Goal: Task Accomplishment & Management: Use online tool/utility

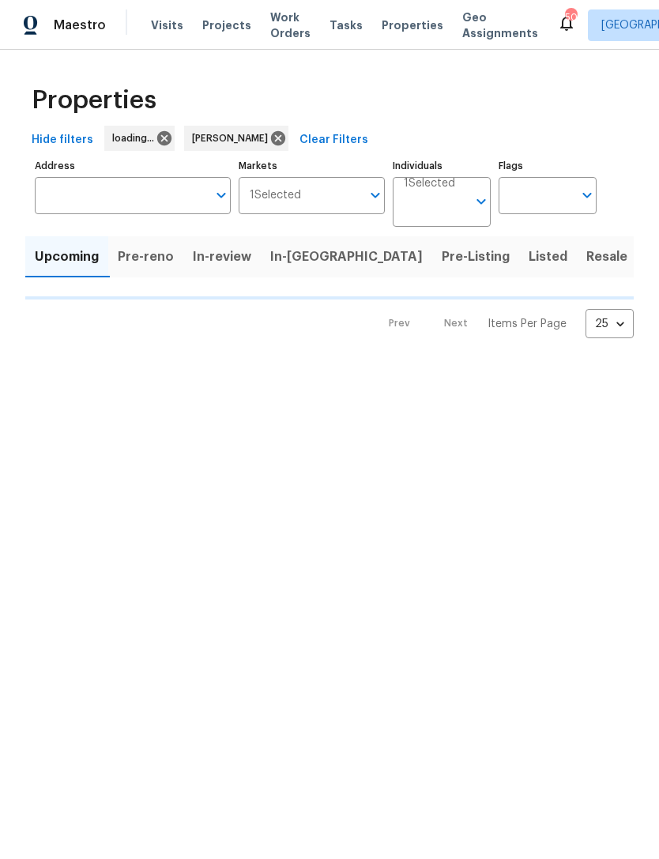
scroll to position [299, 106]
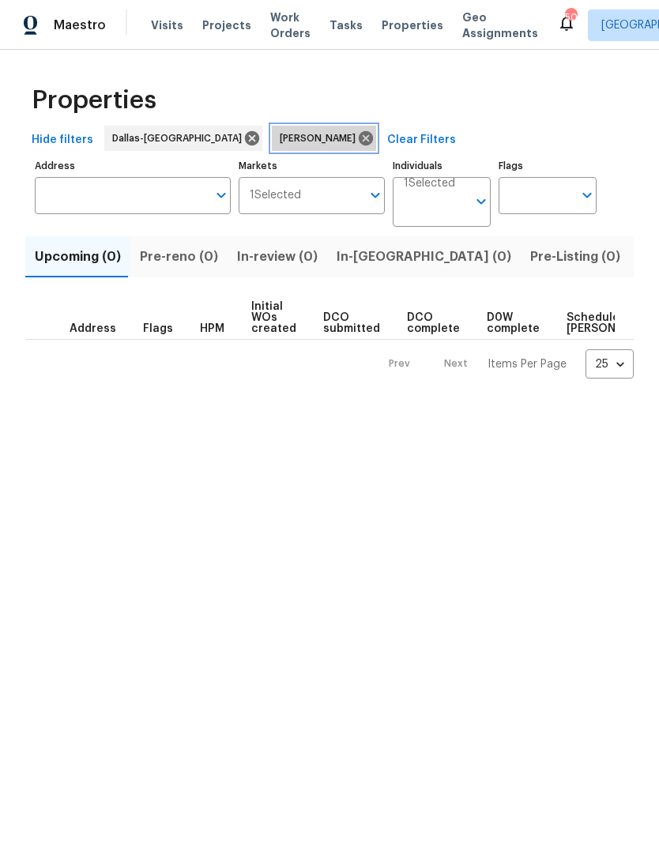
click at [359, 142] on icon at bounding box center [366, 138] width 14 height 14
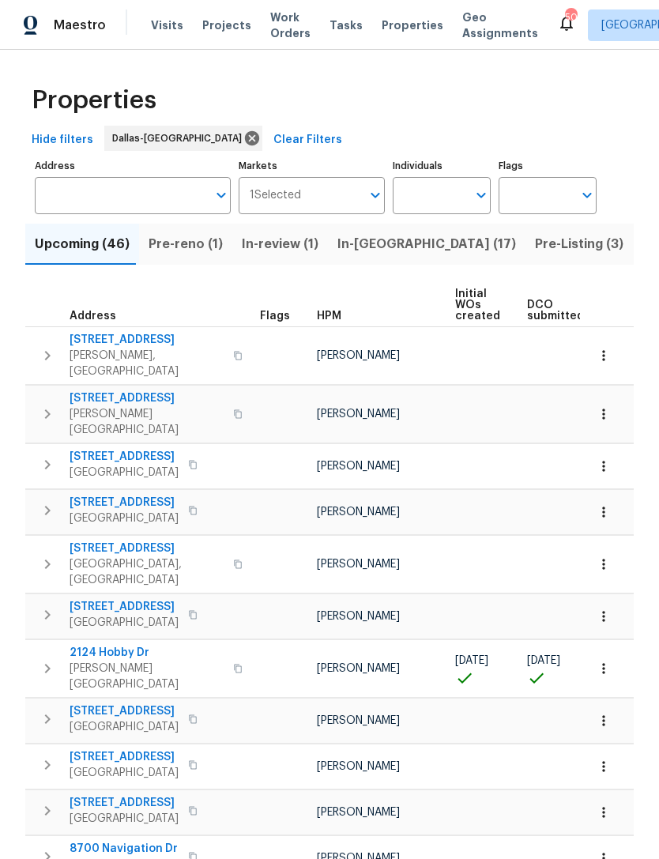
click at [442, 201] on input "Individuals" at bounding box center [430, 195] width 74 height 37
type input "Spencer kleintop"
click at [437, 237] on input "checkbox" at bounding box center [421, 245] width 33 height 33
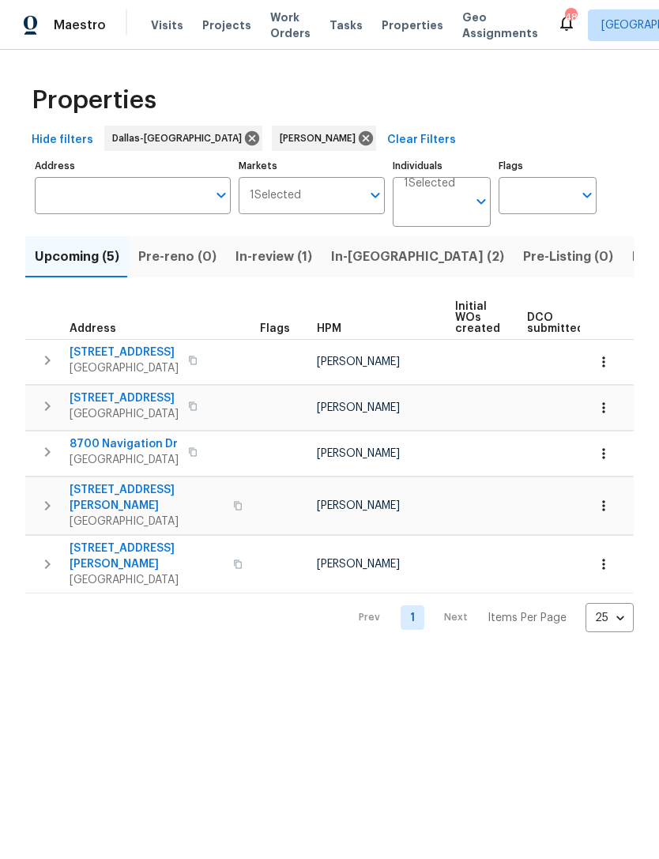
click at [359, 252] on span "In-reno (2)" at bounding box center [417, 257] width 173 height 22
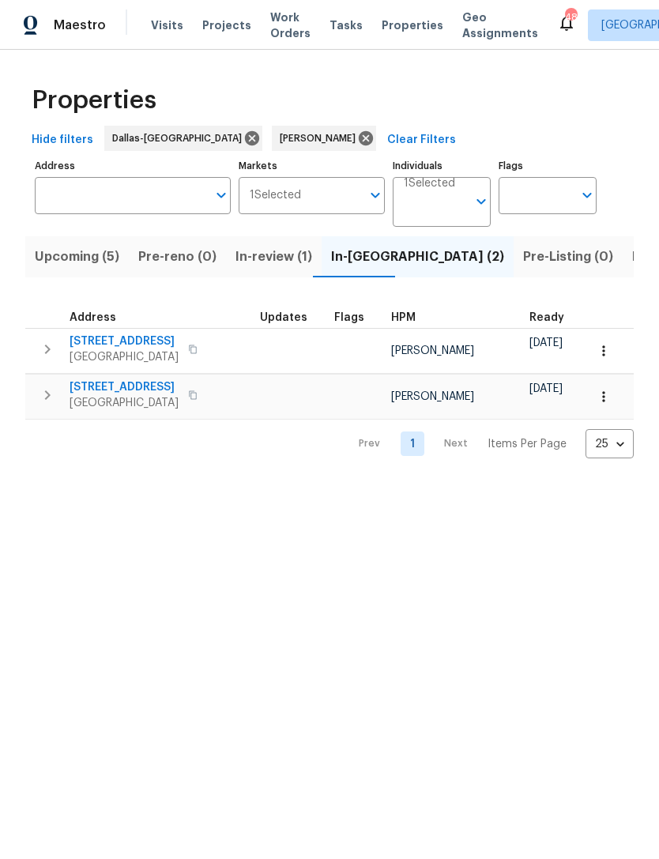
click at [39, 343] on icon "button" at bounding box center [47, 349] width 19 height 19
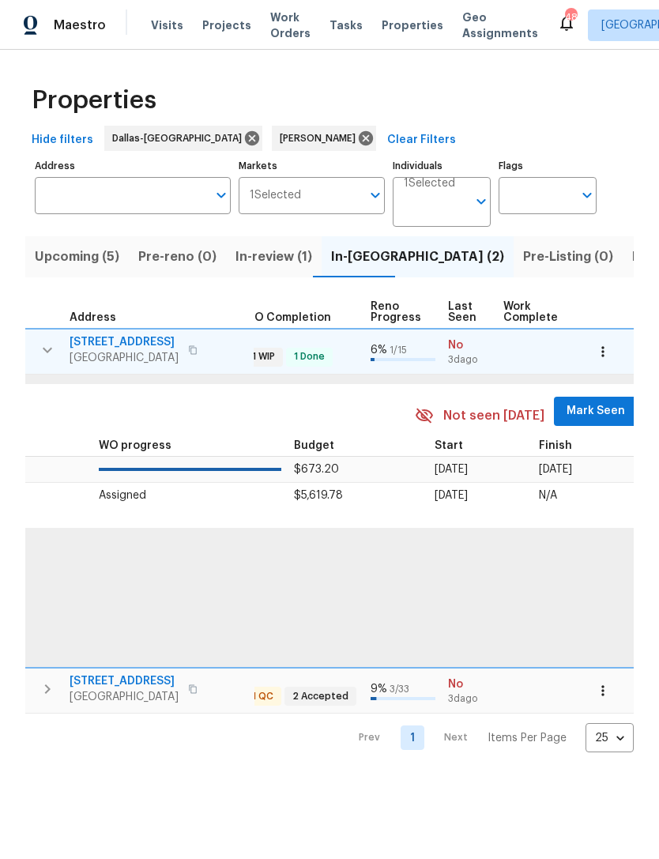
scroll to position [0, 597]
click at [574, 410] on span "Mark Seen" at bounding box center [595, 411] width 58 height 20
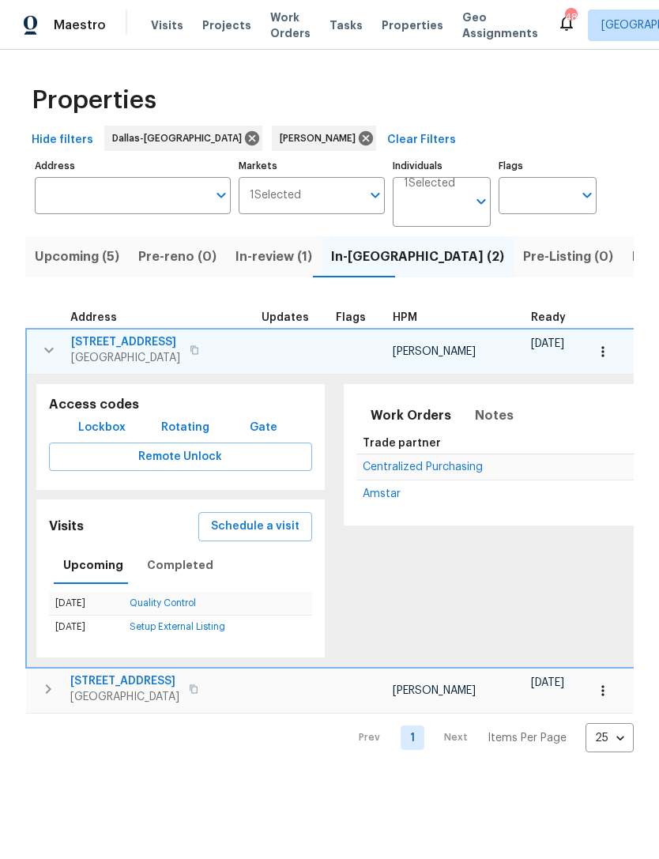
scroll to position [0, 0]
click at [112, 337] on span "4264 San Simeon Ln" at bounding box center [125, 342] width 109 height 16
click at [48, 683] on icon "button" at bounding box center [48, 688] width 19 height 19
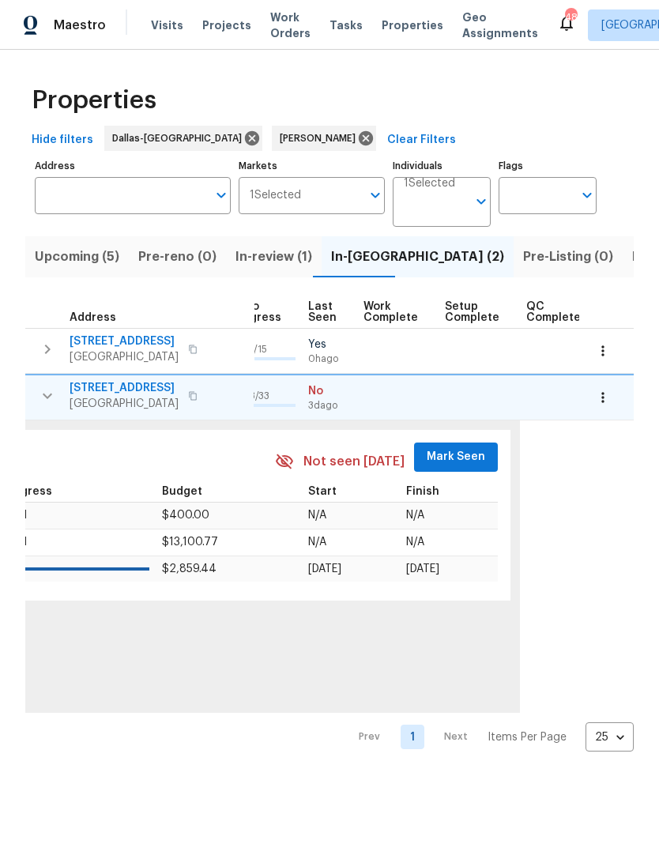
scroll to position [0, 735]
click at [447, 456] on span "Mark Seen" at bounding box center [456, 457] width 58 height 20
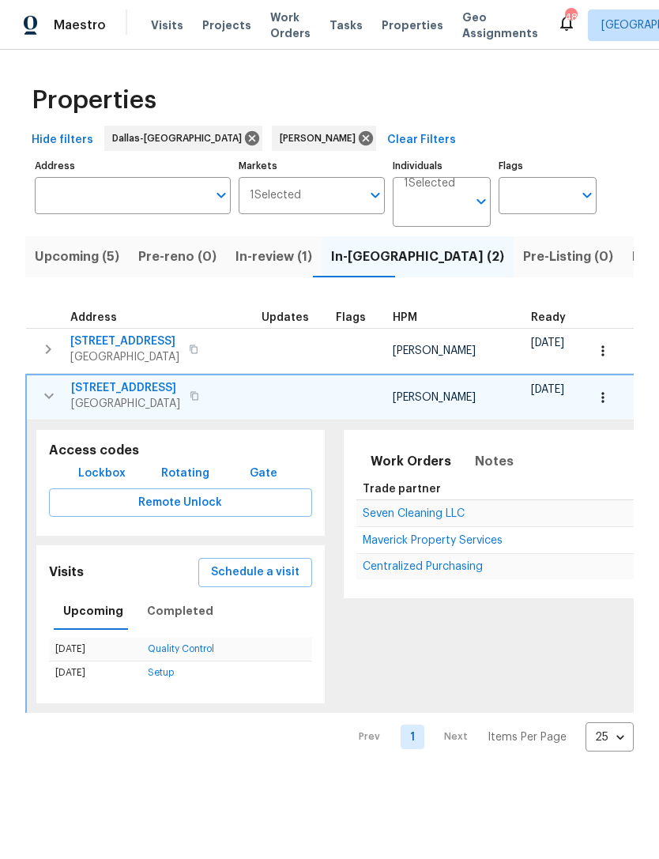
scroll to position [0, 0]
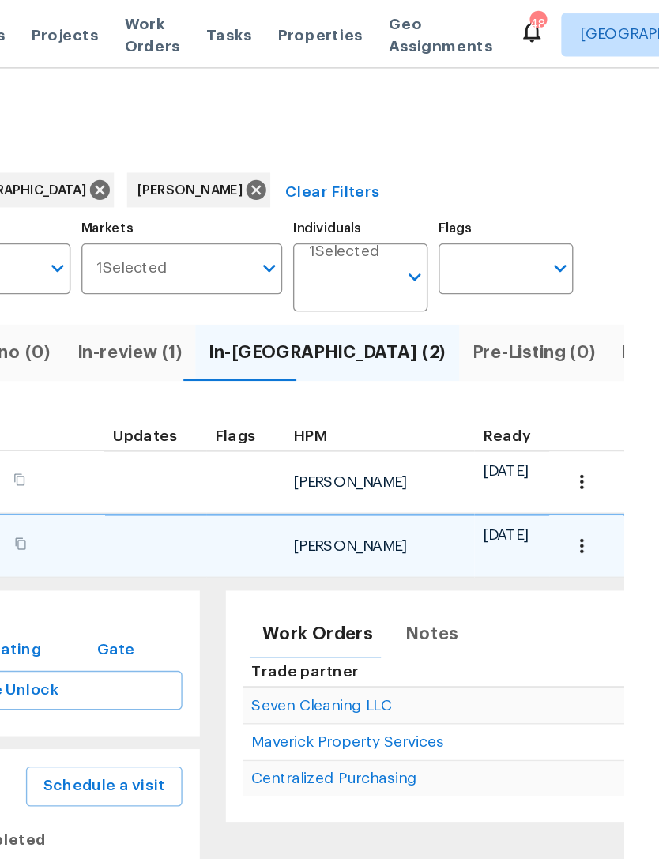
click at [632, 253] on span "Listed (14)" at bounding box center [665, 257] width 66 height 22
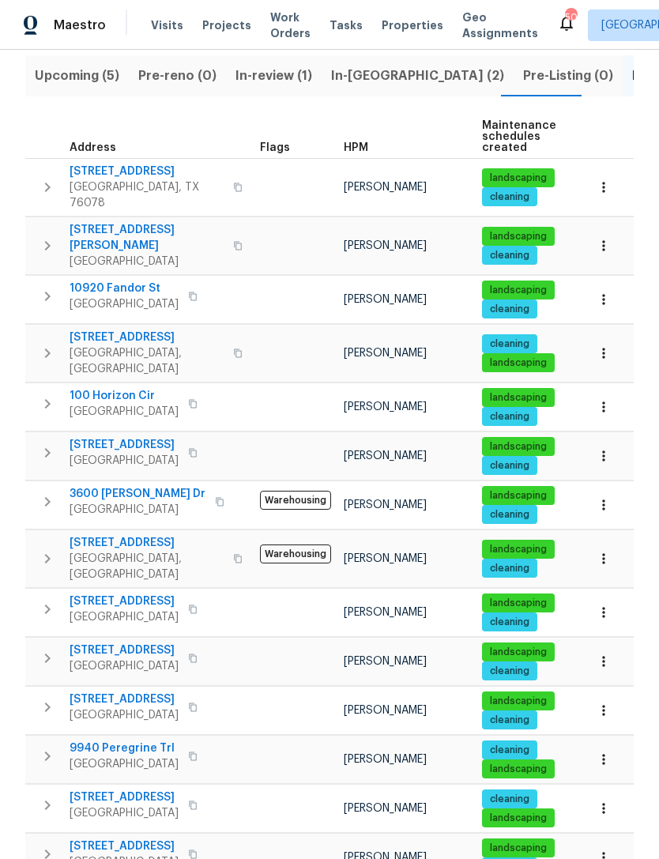
scroll to position [180, 0]
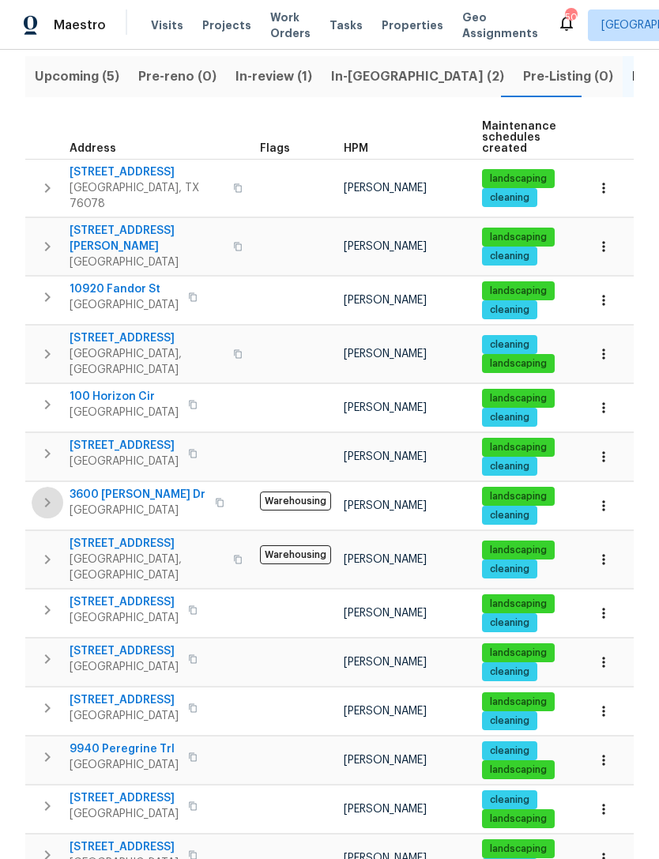
click at [46, 498] on icon "button" at bounding box center [48, 502] width 6 height 9
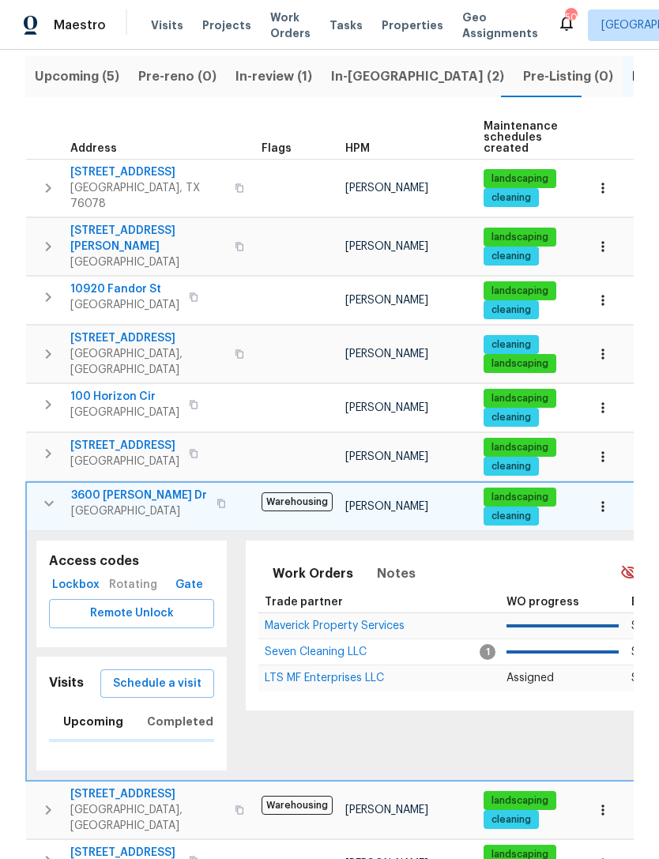
click at [608, 499] on icon "button" at bounding box center [603, 507] width 16 height 16
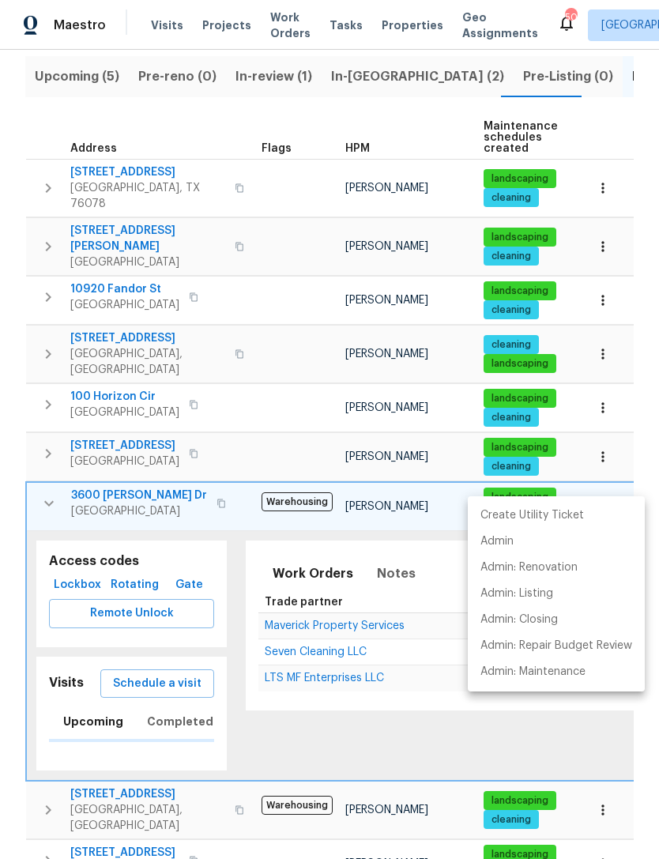
click at [137, 653] on div at bounding box center [329, 429] width 659 height 859
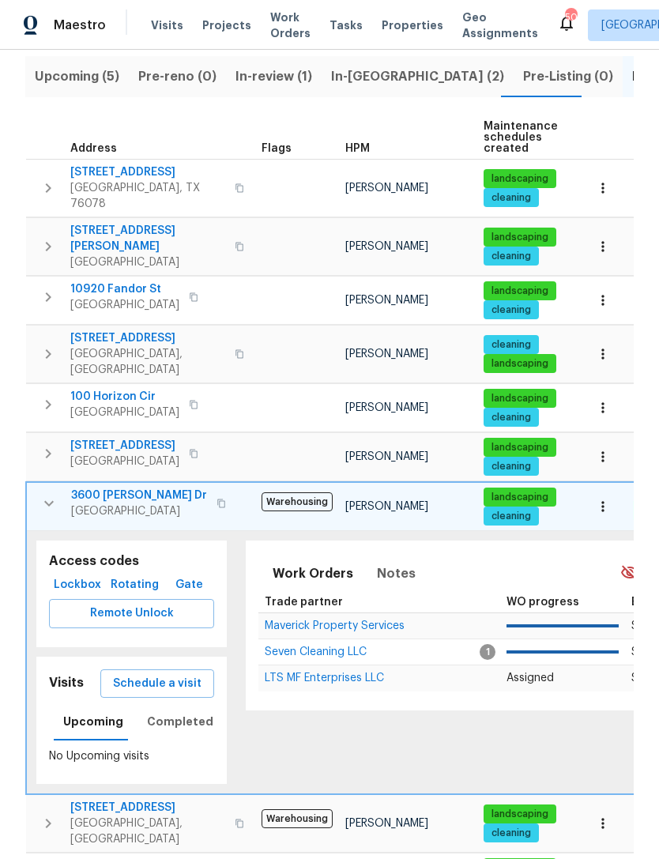
click at [141, 674] on span "Schedule a visit" at bounding box center [157, 684] width 88 height 20
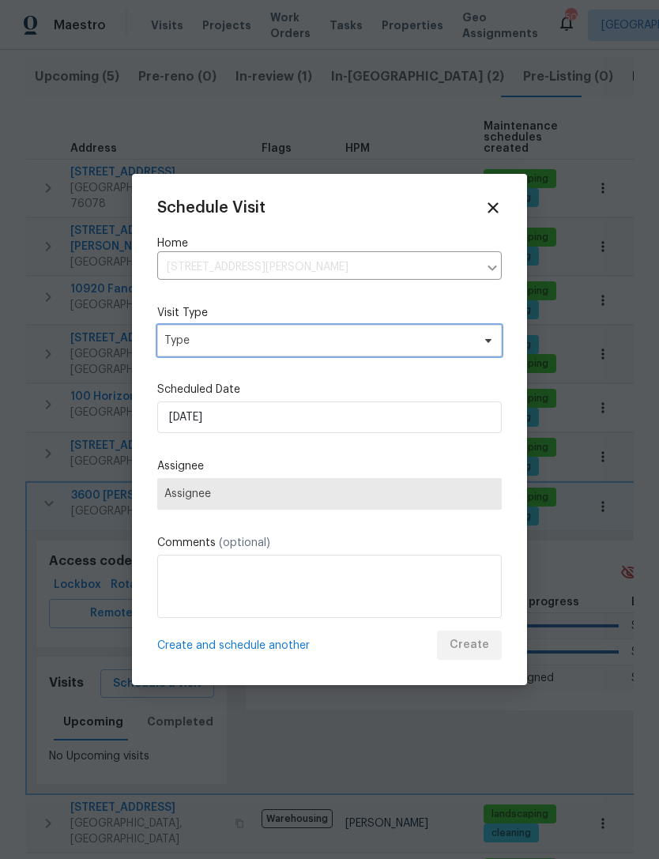
click at [388, 347] on span "Type" at bounding box center [317, 341] width 307 height 16
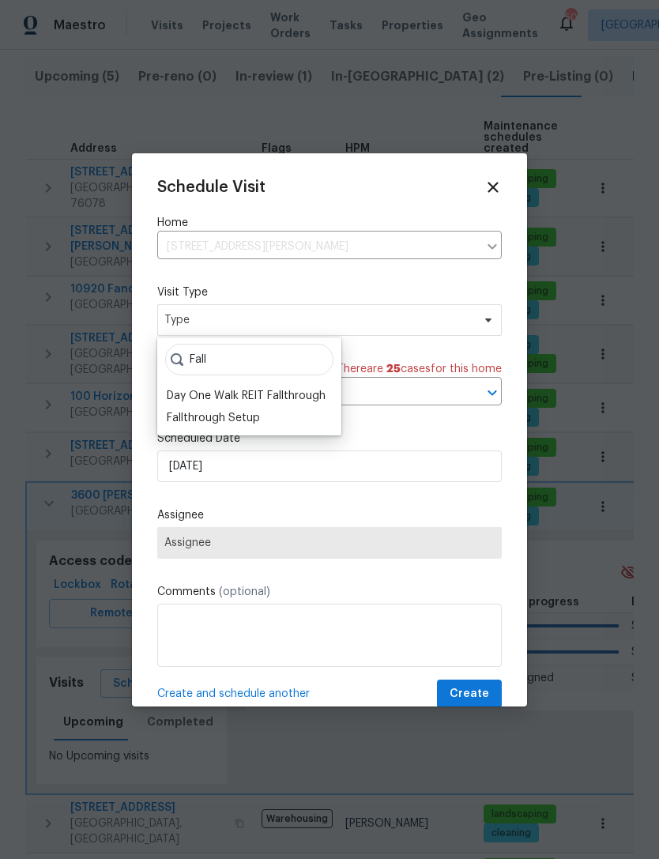
type input "Fall"
click at [185, 418] on div "Fallthrough Setup" at bounding box center [213, 418] width 93 height 16
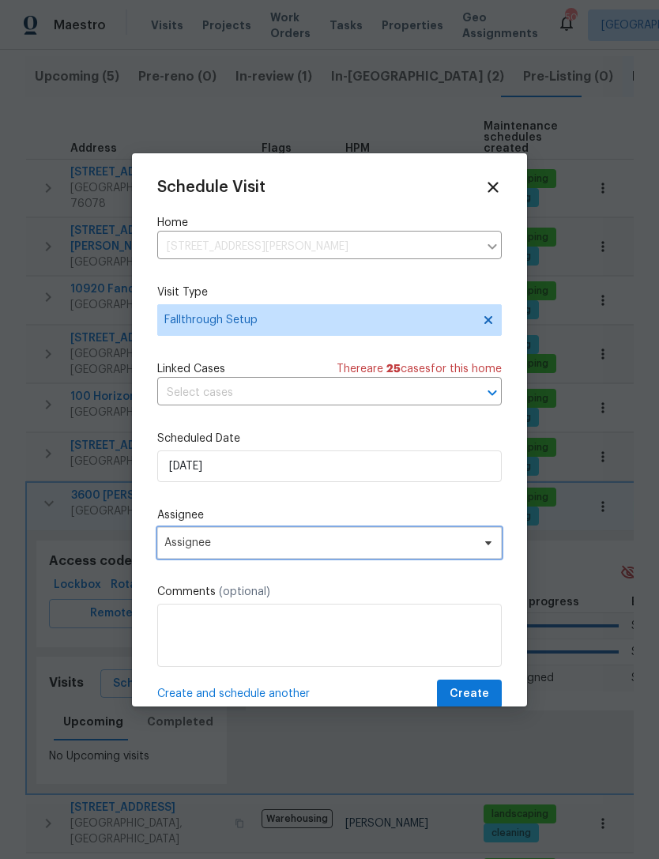
click at [183, 539] on span "Assignee" at bounding box center [329, 543] width 344 height 32
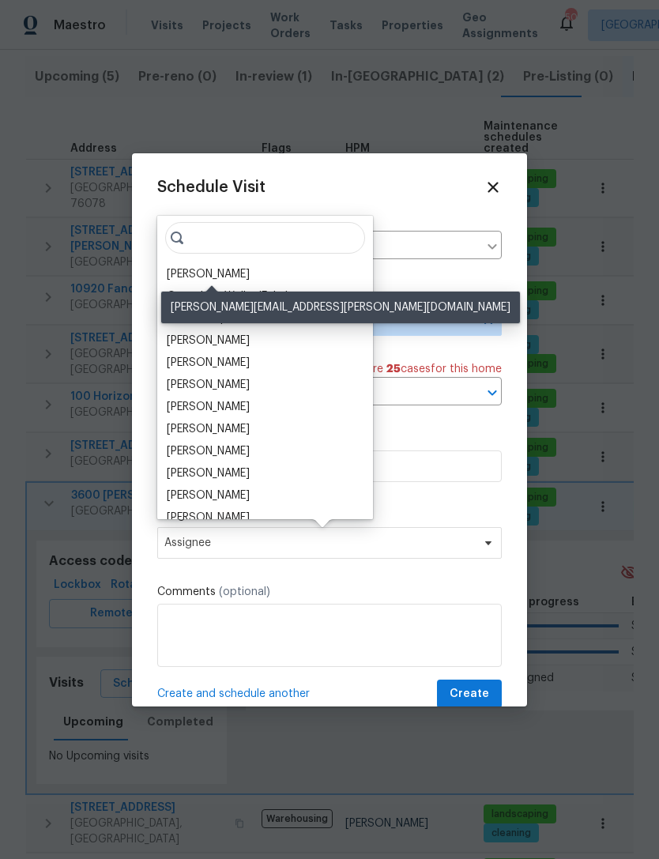
click at [189, 278] on div "[PERSON_NAME]" at bounding box center [208, 274] width 83 height 16
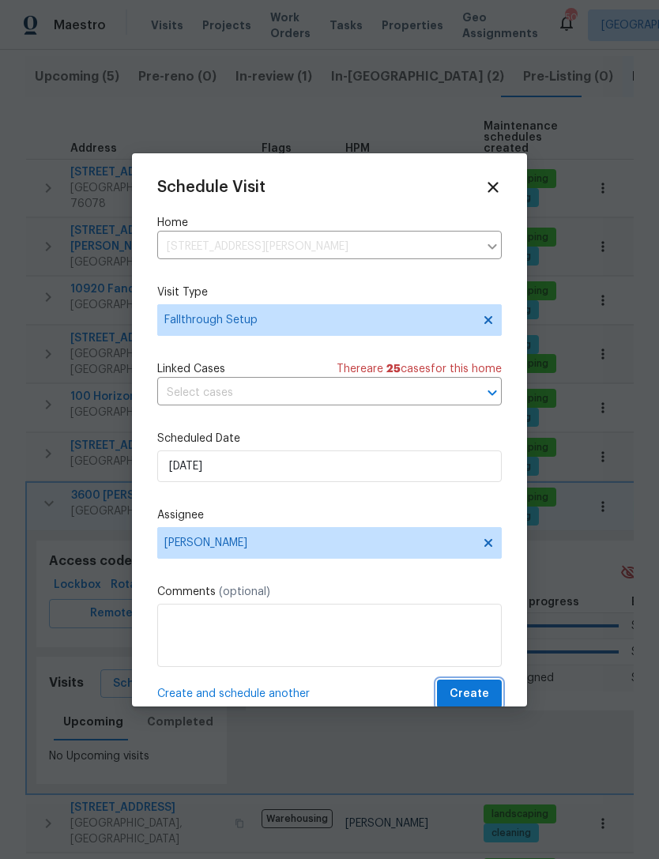
click at [486, 692] on span "Create" at bounding box center [470, 694] width 40 height 20
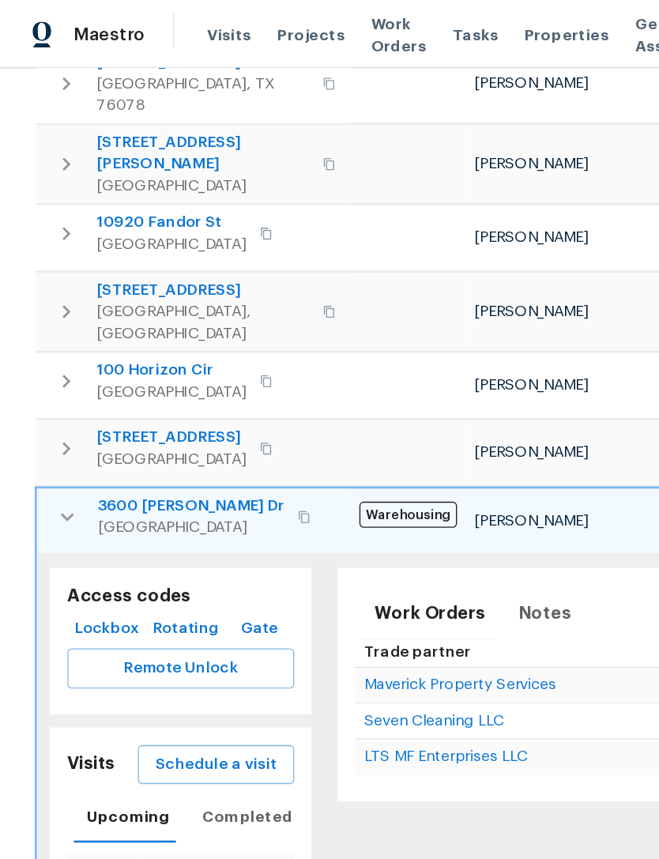
scroll to position [318, 0]
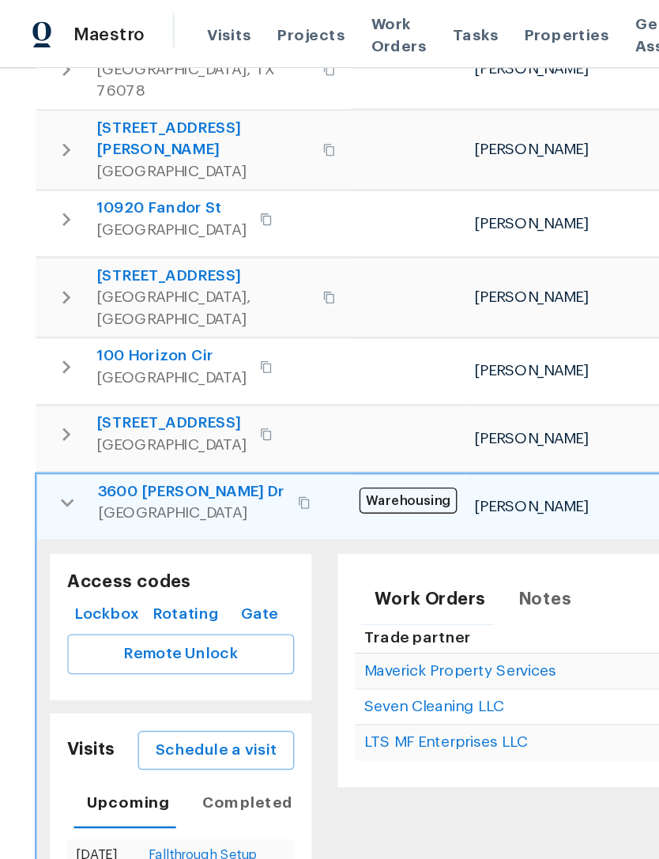
click at [137, 536] on span "Schedule a visit" at bounding box center [157, 546] width 88 height 20
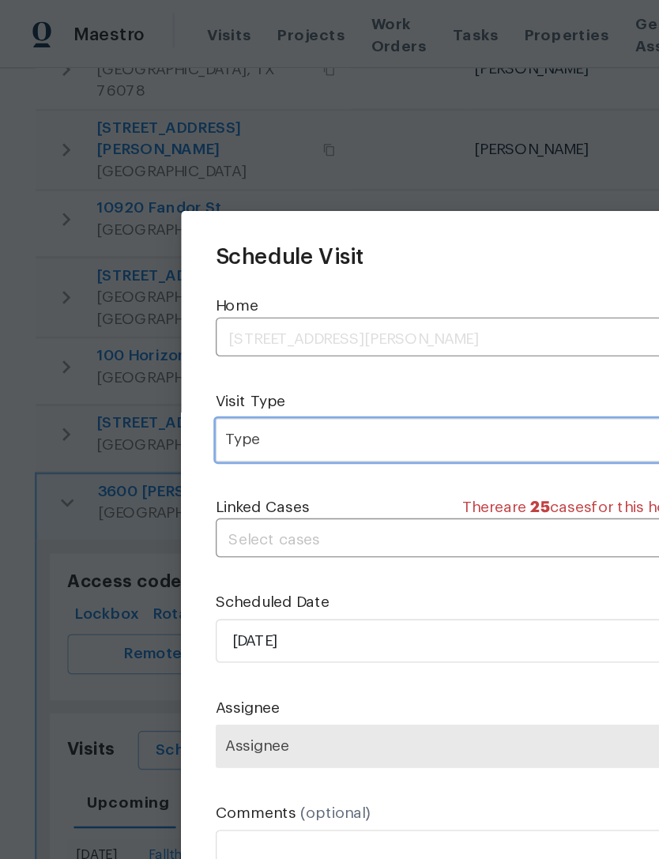
click at [338, 322] on span "Type" at bounding box center [317, 320] width 307 height 16
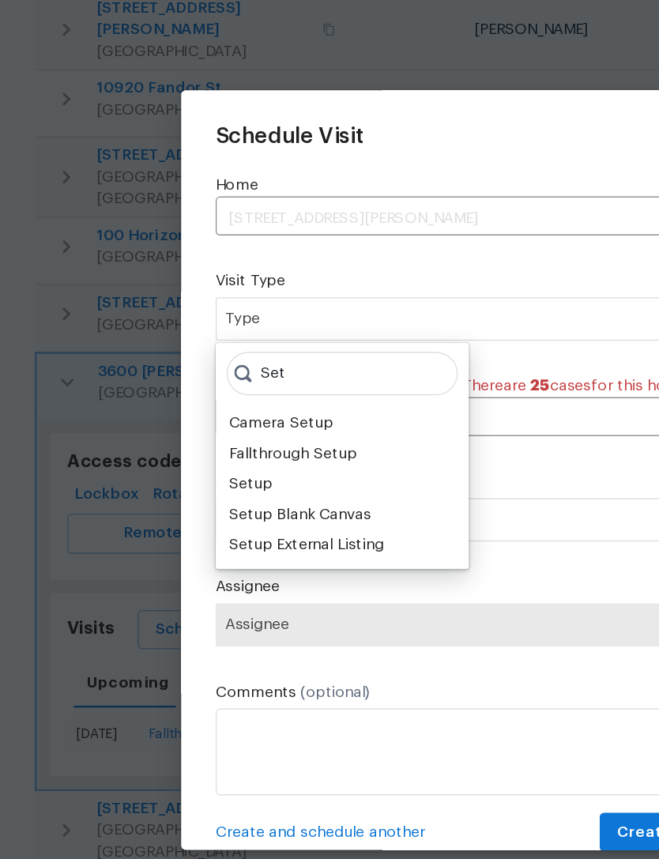
type input "Set"
click at [238, 429] on div "Setup" at bounding box center [249, 440] width 175 height 22
click at [226, 429] on div "Setup" at bounding box center [249, 440] width 175 height 22
click at [187, 432] on div "Setup" at bounding box center [183, 440] width 32 height 16
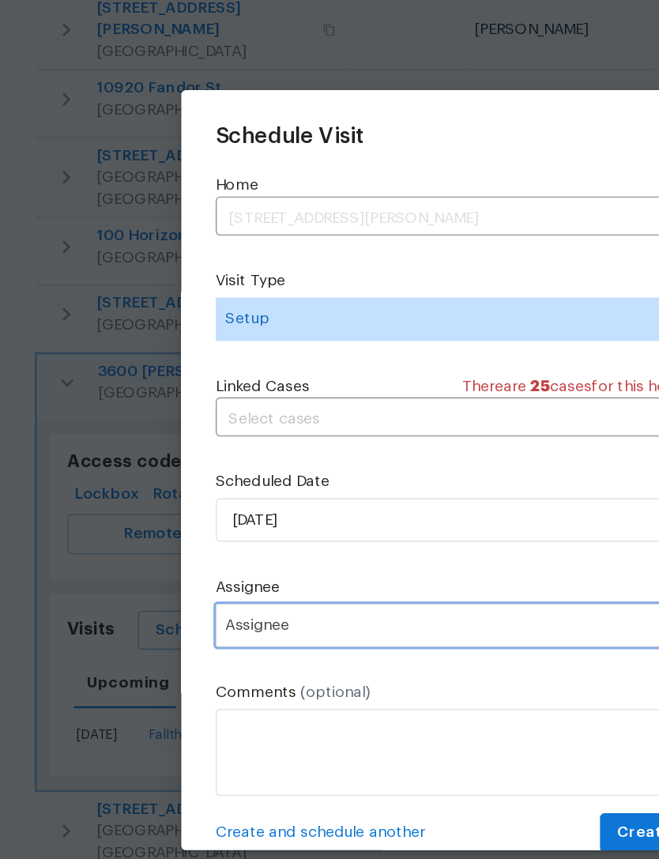
click at [257, 536] on span "Assignee" at bounding box center [319, 542] width 310 height 13
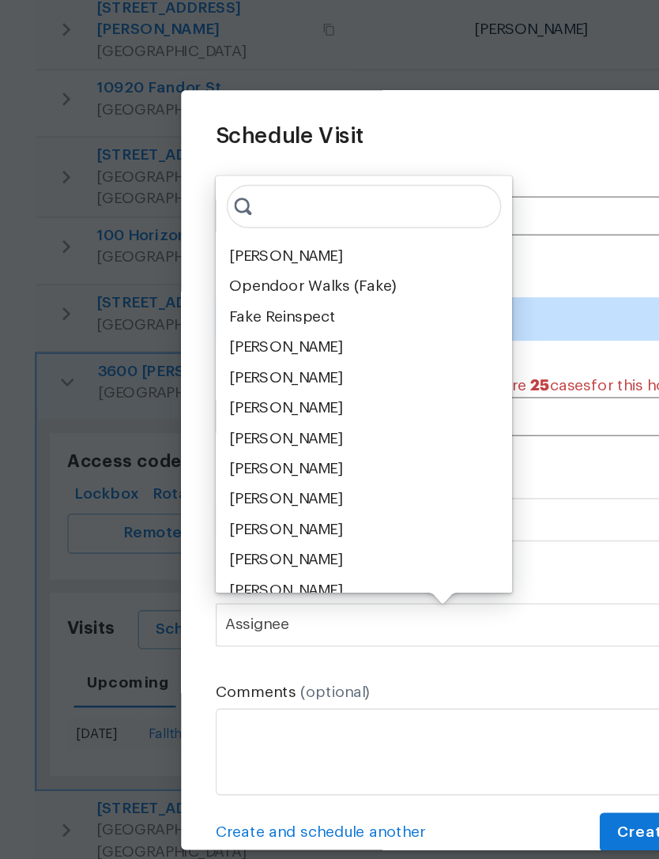
click at [236, 266] on div "[PERSON_NAME]" at bounding box center [208, 274] width 83 height 16
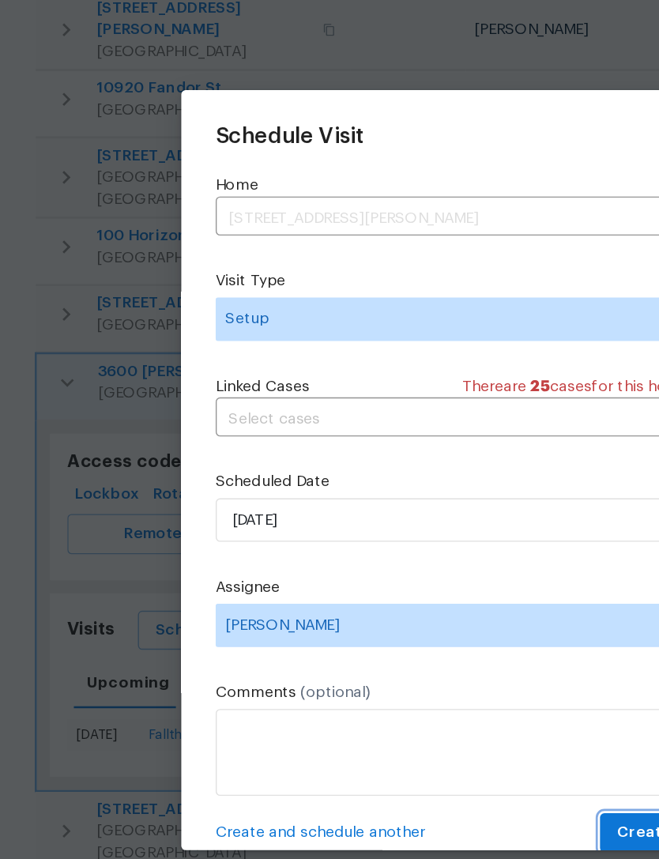
click at [461, 684] on span "Create" at bounding box center [470, 694] width 40 height 20
